Goal: Information Seeking & Learning: Learn about a topic

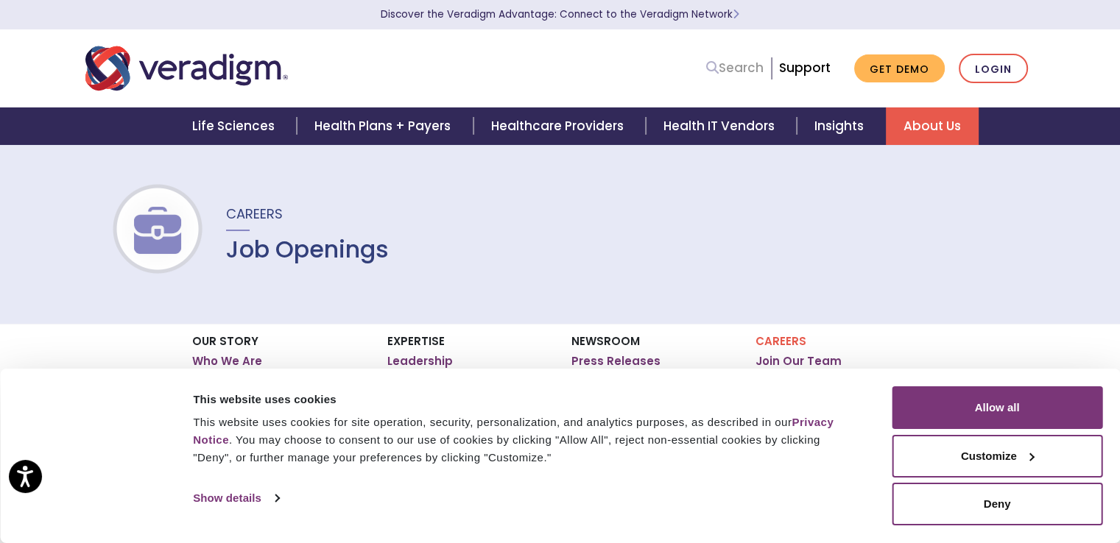
click at [718, 66] on icon at bounding box center [712, 67] width 13 height 13
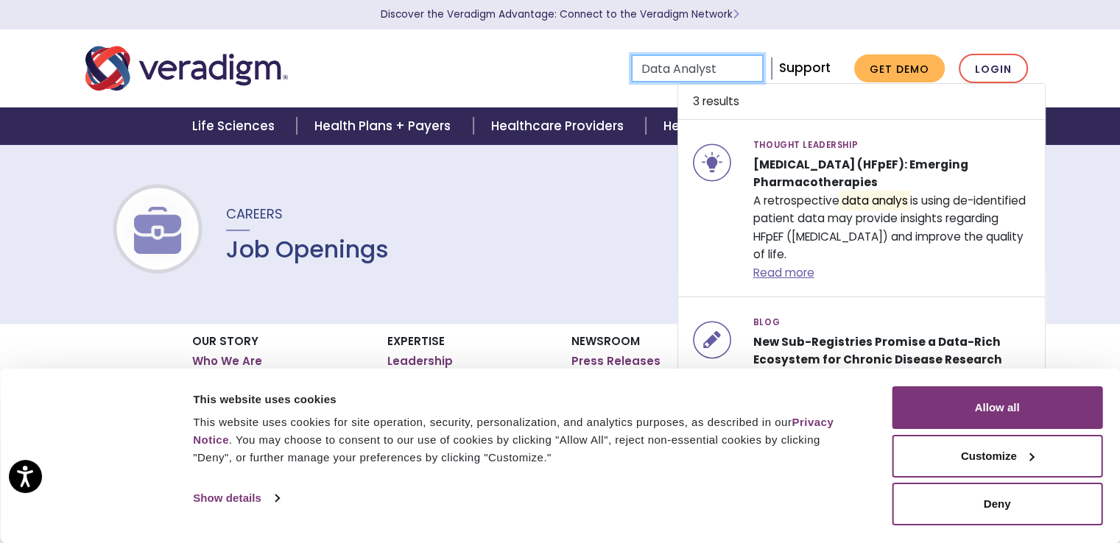
type input "Data Analyst"
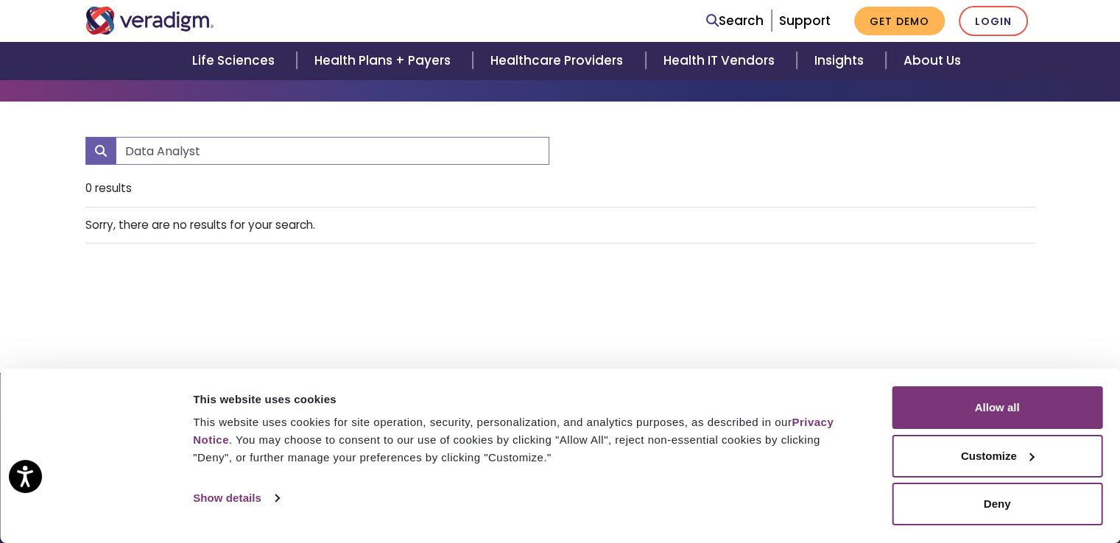
scroll to position [115, 0]
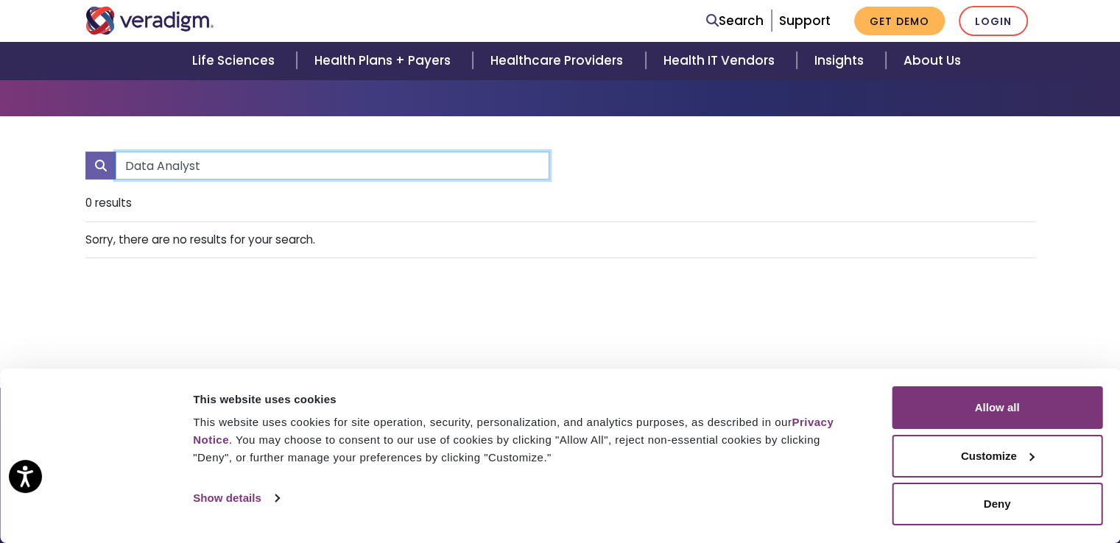
click at [337, 166] on input "Data Analyst" at bounding box center [333, 166] width 434 height 28
type input "D"
